Goal: Task Accomplishment & Management: Complete application form

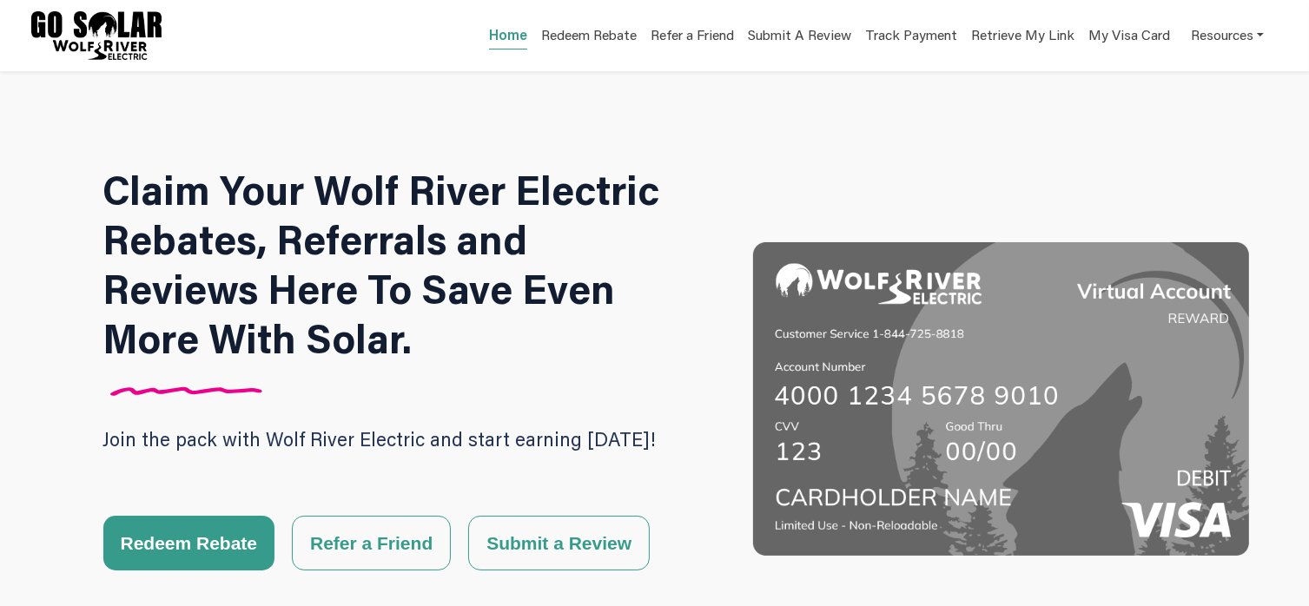
click at [208, 539] on button "Redeem Rebate" at bounding box center [189, 543] width 172 height 55
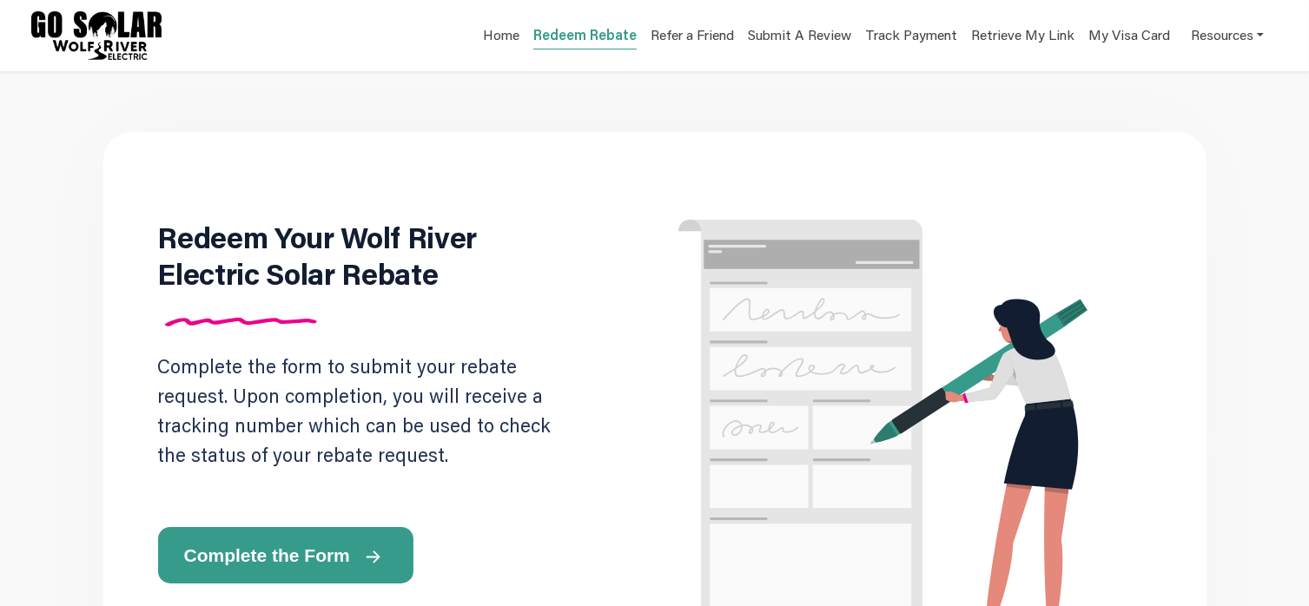
click at [208, 539] on button "Complete the Form" at bounding box center [285, 555] width 255 height 56
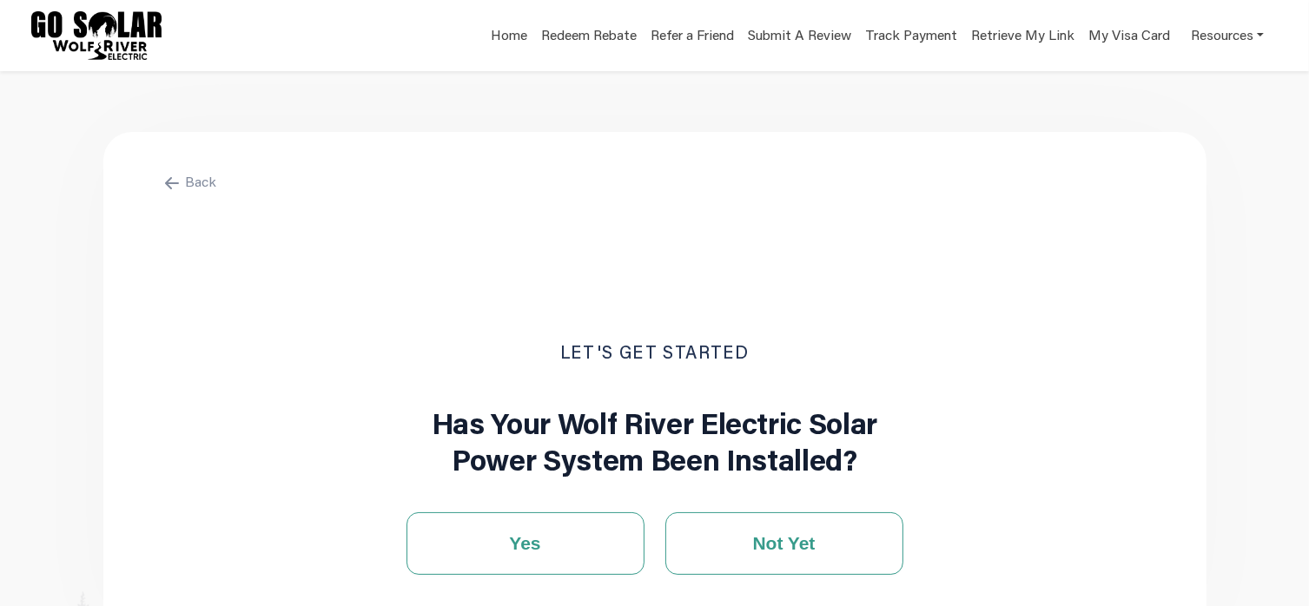
click at [771, 546] on span "Not Yet" at bounding box center [784, 544] width 63 height 26
